Goal: Find specific page/section: Find specific page/section

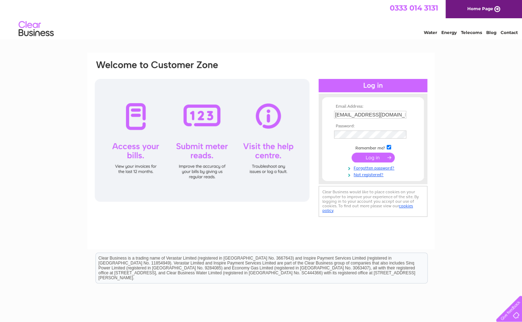
click at [360, 159] on input "submit" at bounding box center [372, 158] width 43 height 10
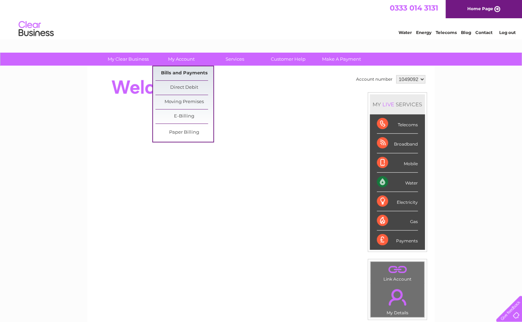
click at [188, 73] on link "Bills and Payments" at bounding box center [184, 73] width 58 height 14
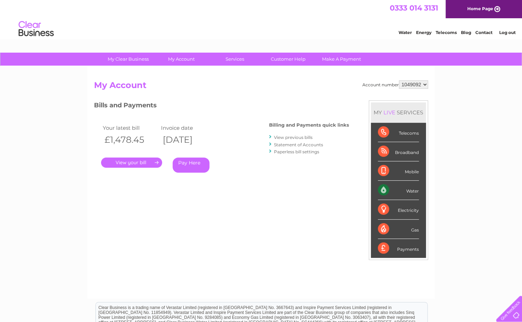
click at [154, 162] on link "." at bounding box center [131, 162] width 61 height 10
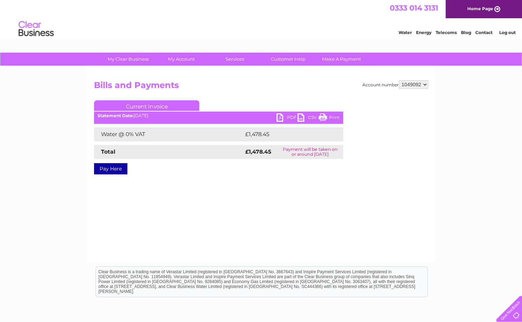
click at [291, 116] on link "PDF" at bounding box center [286, 118] width 21 height 10
